Goal: Task Accomplishment & Management: Use online tool/utility

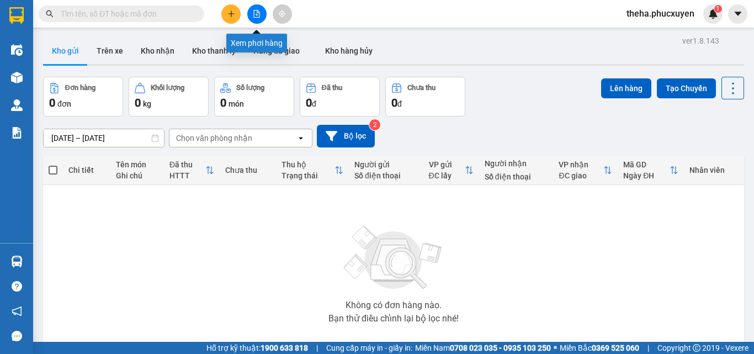
click at [258, 17] on icon "file-add" at bounding box center [257, 14] width 6 height 8
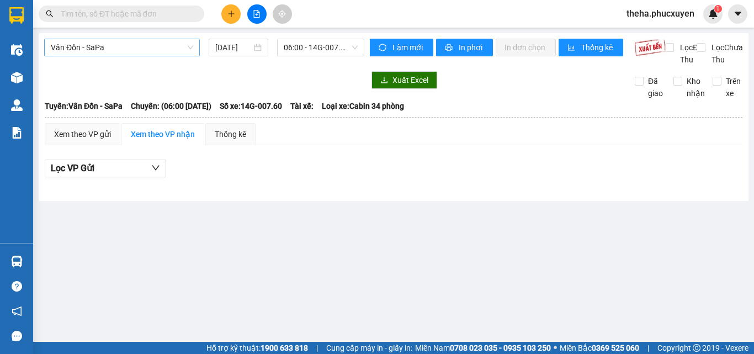
click at [162, 42] on span "Vân Đồn - SaPa" at bounding box center [122, 47] width 142 height 17
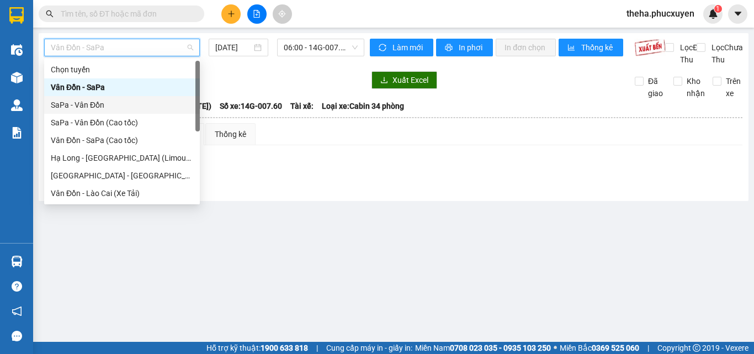
click at [115, 107] on div "SaPa - Vân Đồn" at bounding box center [122, 105] width 142 height 12
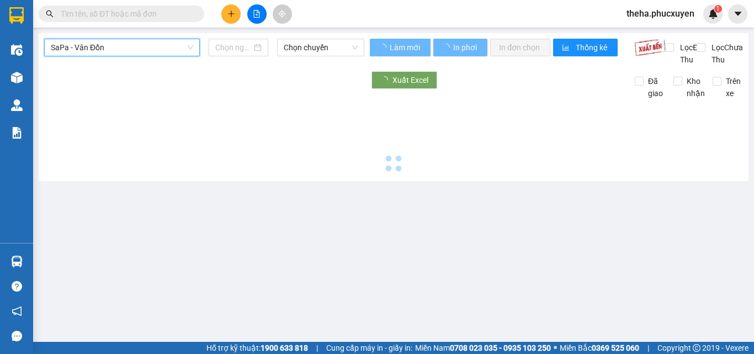
type input "[DATE]"
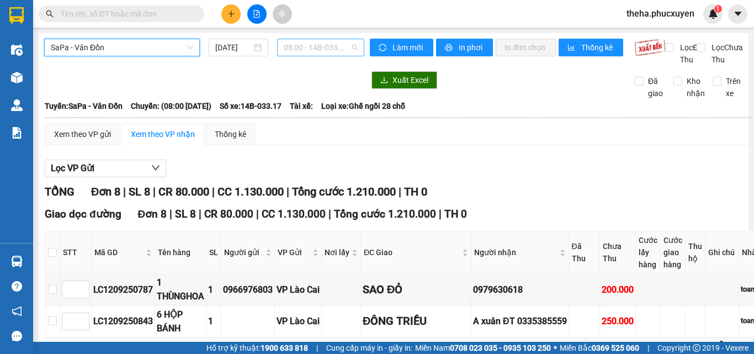
click at [345, 51] on span "08:00 - 14B-033.17" at bounding box center [321, 47] width 74 height 17
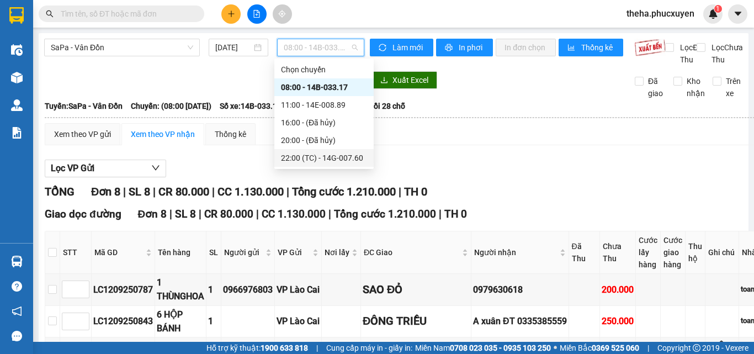
click at [344, 160] on div "22:00 (TC) - 14G-007.60" at bounding box center [324, 158] width 86 height 12
